Goal: Information Seeking & Learning: Find specific fact

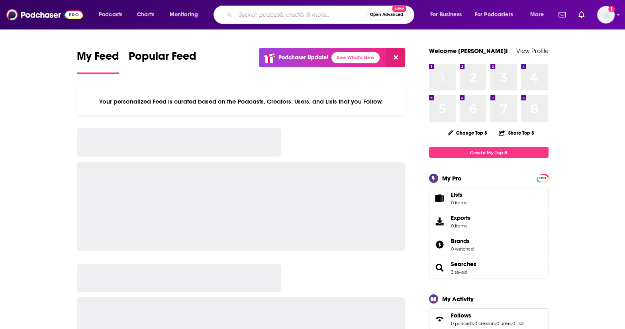
click at [256, 18] on input "Search podcasts, credits, & more..." at bounding box center [300, 14] width 131 height 13
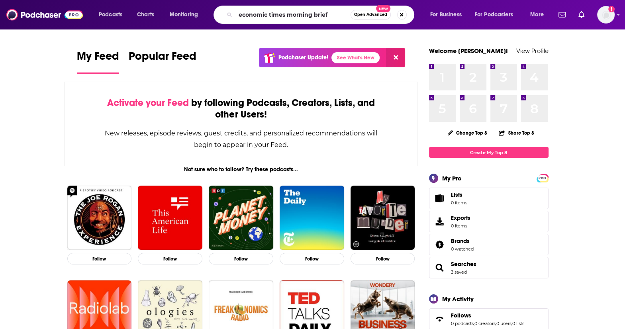
type input "economic times morning brief"
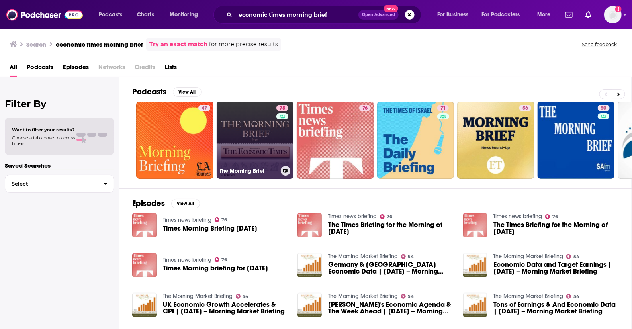
click at [234, 153] on link "78 The Morning Brief" at bounding box center [255, 140] width 77 height 77
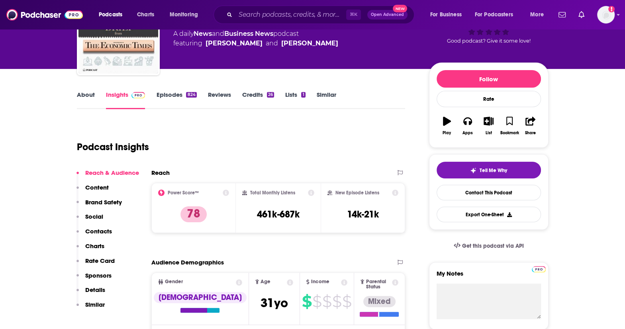
scroll to position [63, 0]
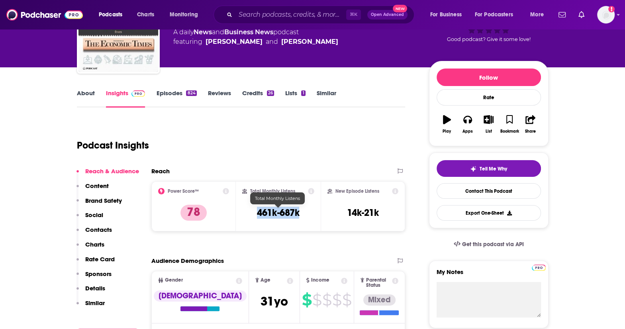
drag, startPoint x: 307, startPoint y: 214, endPoint x: 256, endPoint y: 213, distance: 50.6
click at [256, 213] on div "Total Monthly Listens 461k-687k" at bounding box center [278, 206] width 72 height 37
copy h3 "461k-687k"
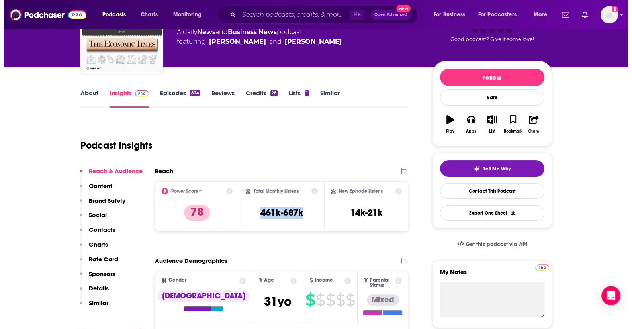
scroll to position [0, 0]
